Goal: Information Seeking & Learning: Learn about a topic

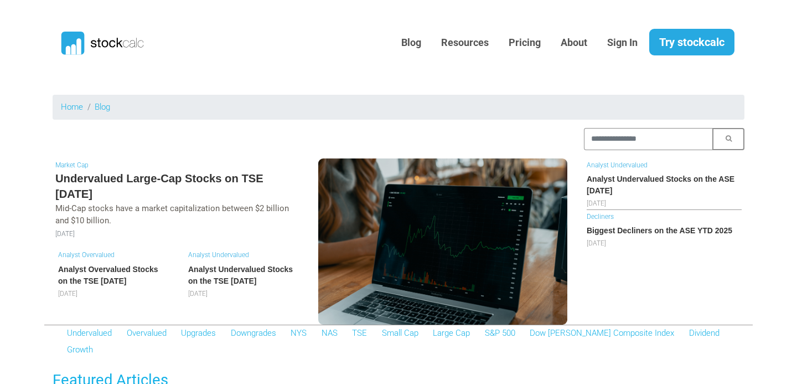
click at [105, 272] on h6 "Analyst Overvalued Stocks on the TSE [DATE]" at bounding box center [112, 274] width 108 height 23
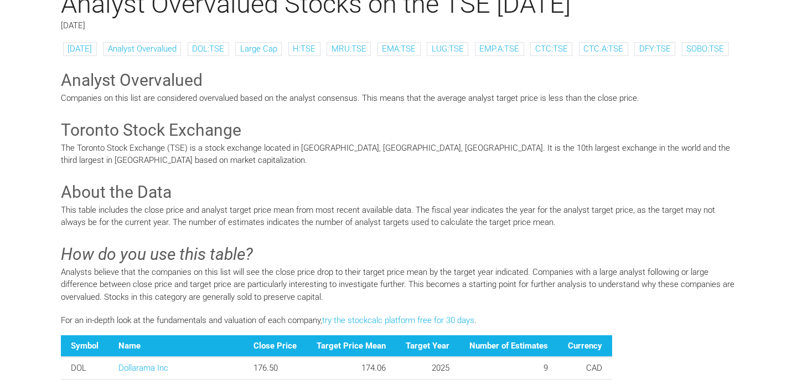
scroll to position [120, 0]
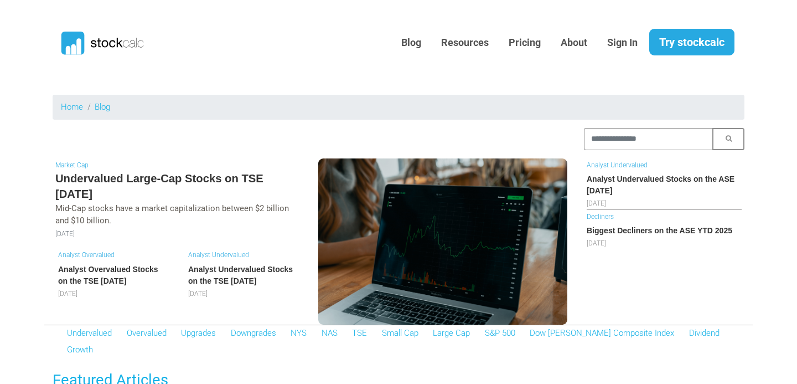
click at [224, 273] on h6 "Analyst Undervalued Stocks on the TSE [DATE]" at bounding box center [242, 274] width 108 height 23
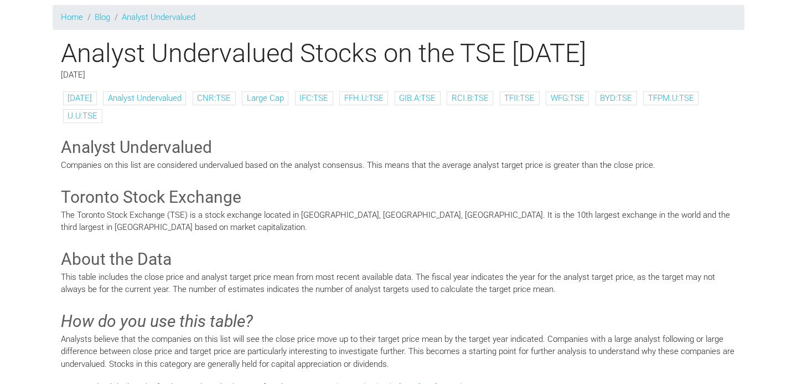
scroll to position [75, 0]
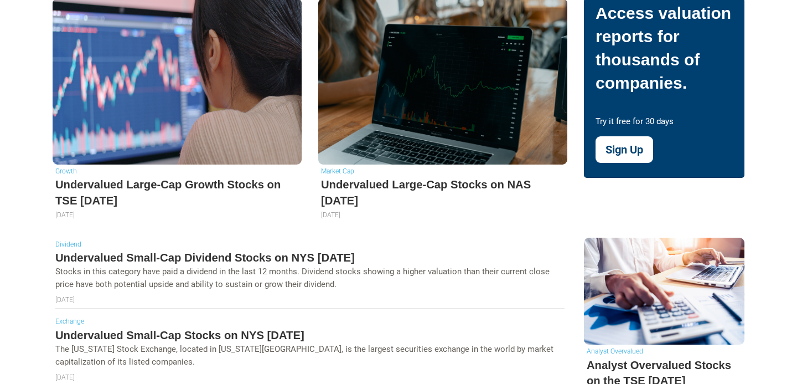
scroll to position [398, 0]
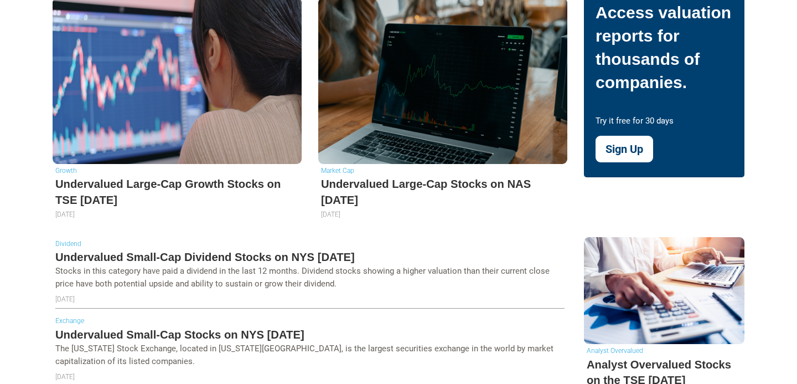
click at [129, 177] on h5 "Undervalued Large-Cap Growth Stocks on TSE [DATE]" at bounding box center [176, 192] width 243 height 32
